Goal: Find specific page/section: Locate a particular part of the current website

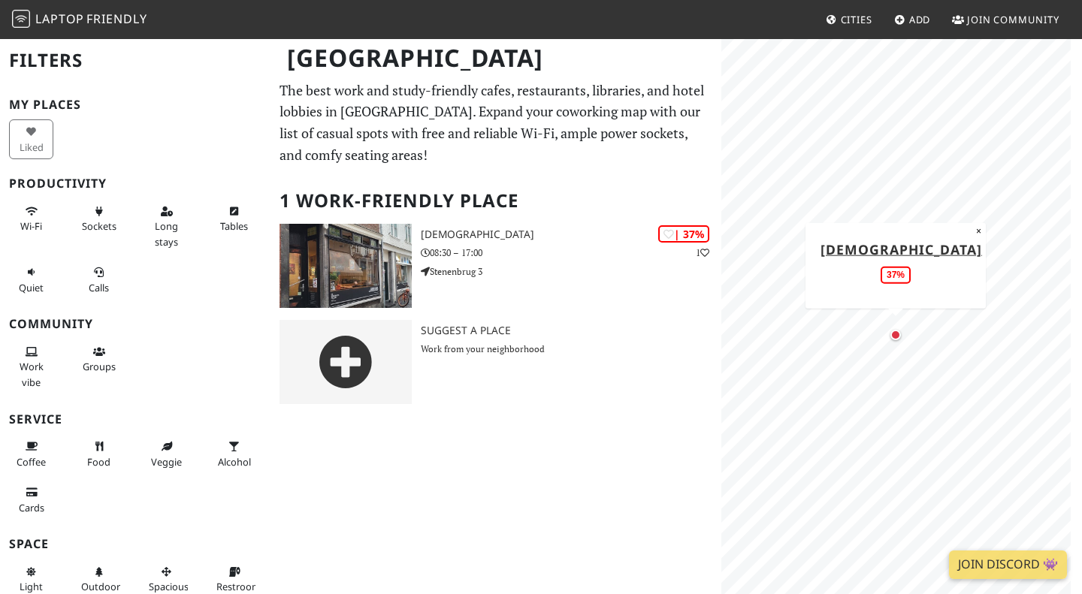
click at [460, 194] on h2 "1 Work-Friendly Place" at bounding box center [495, 201] width 433 height 46
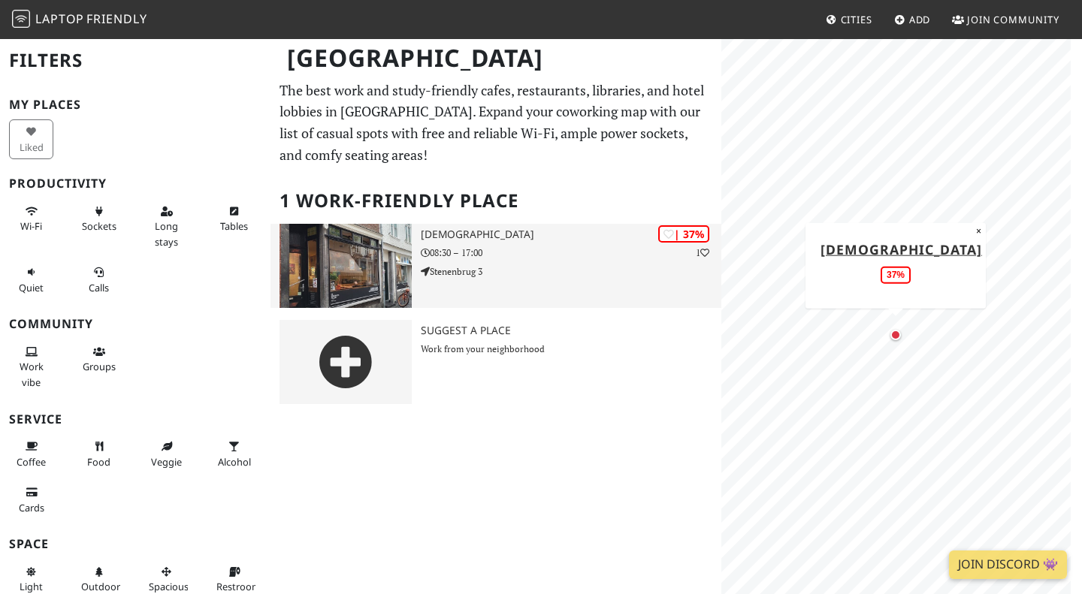
click at [466, 231] on h3 "[DEMOGRAPHIC_DATA]" at bounding box center [571, 234] width 300 height 13
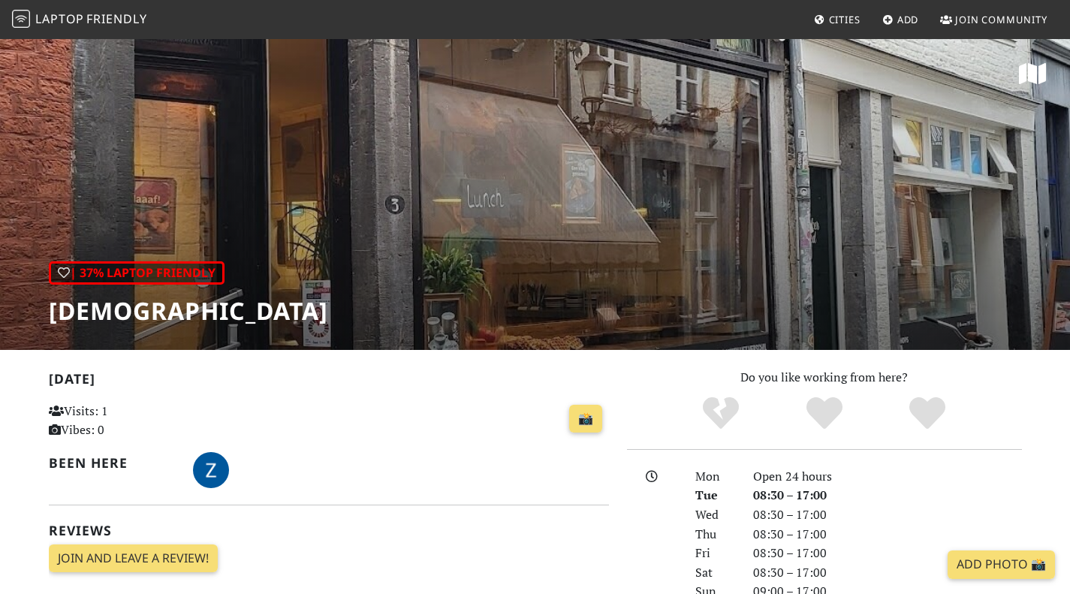
drag, startPoint x: 599, startPoint y: 219, endPoint x: 402, endPoint y: 140, distance: 212.7
click at [402, 140] on div "| 37% Laptop Friendly [DEMOGRAPHIC_DATA]" at bounding box center [535, 194] width 1070 height 312
click at [136, 303] on h1 "[DEMOGRAPHIC_DATA]" at bounding box center [188, 311] width 279 height 29
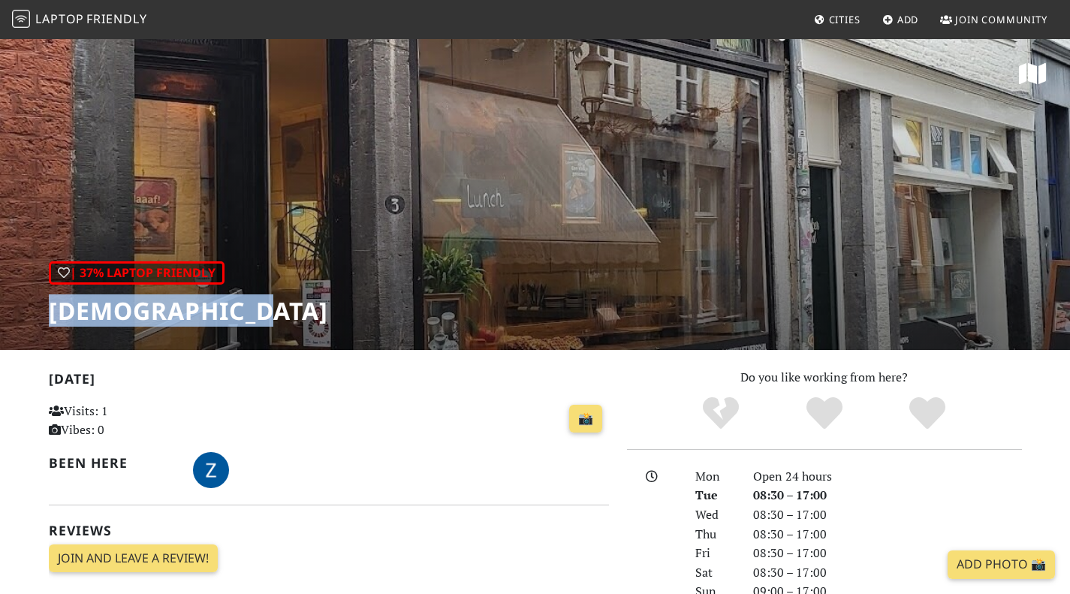
click at [136, 303] on h1 "[DEMOGRAPHIC_DATA]" at bounding box center [188, 311] width 279 height 29
